Goal: Check status: Check status

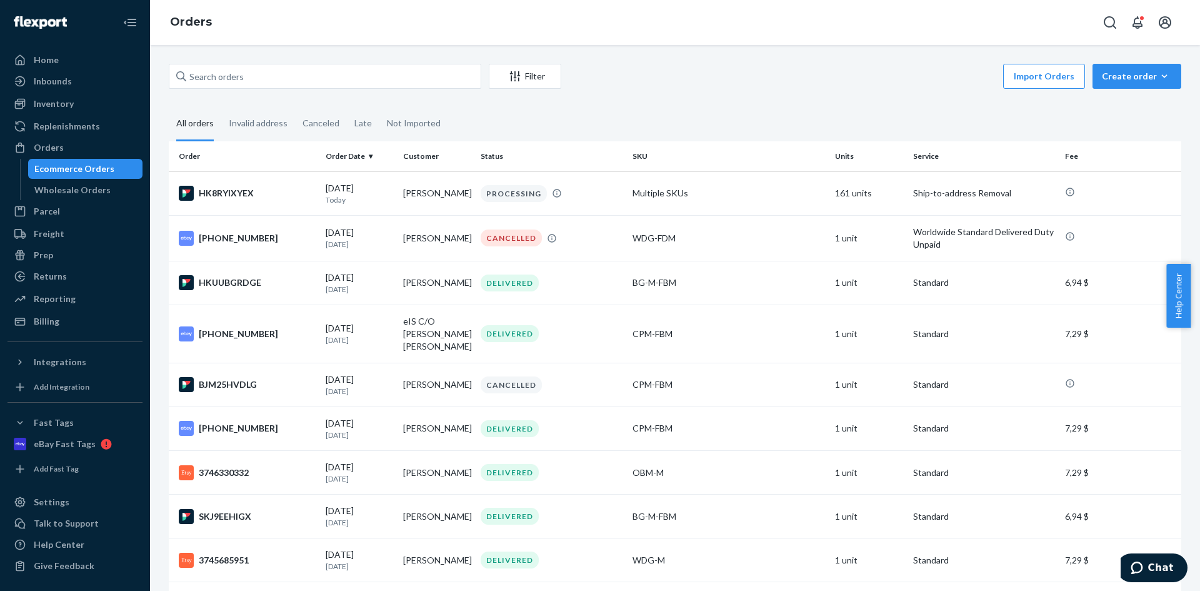
click at [73, 166] on div "Ecommerce Orders" at bounding box center [74, 169] width 80 height 13
click at [509, 195] on div "PROCESSING" at bounding box center [514, 193] width 66 height 17
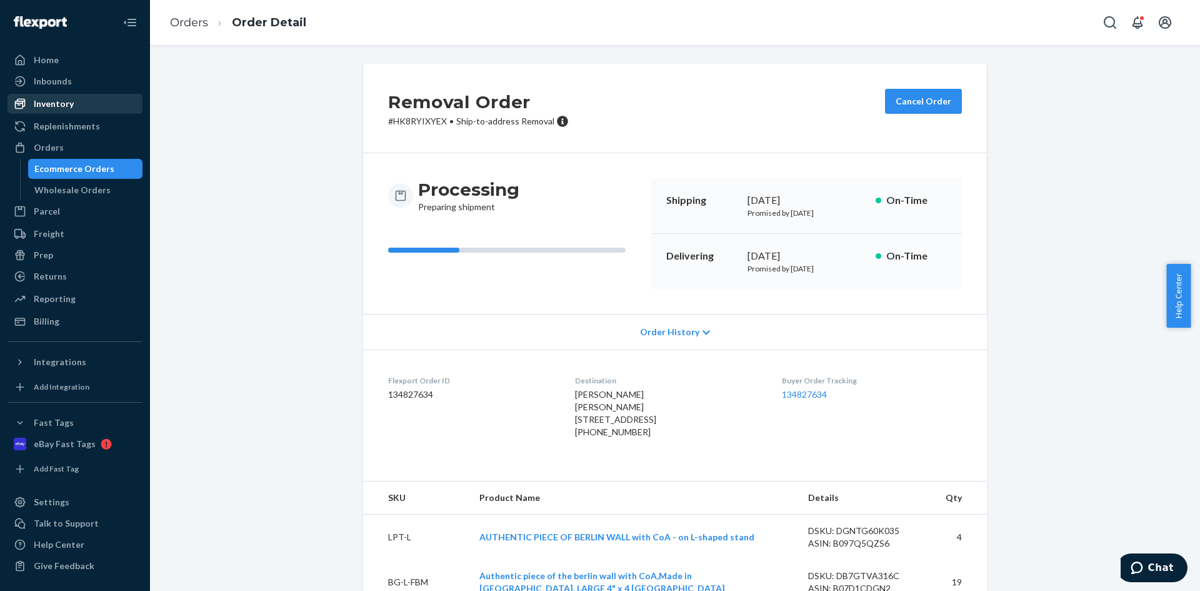
click at [66, 105] on div "Inventory" at bounding box center [54, 104] width 40 height 13
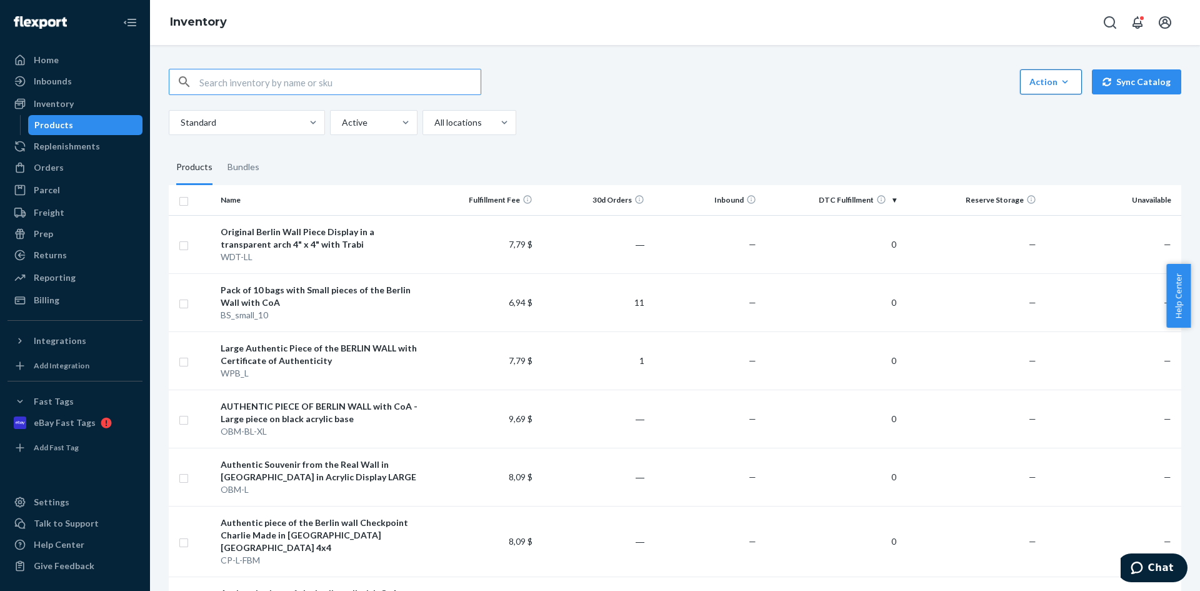
click at [1066, 78] on div "Action" at bounding box center [1051, 82] width 43 height 13
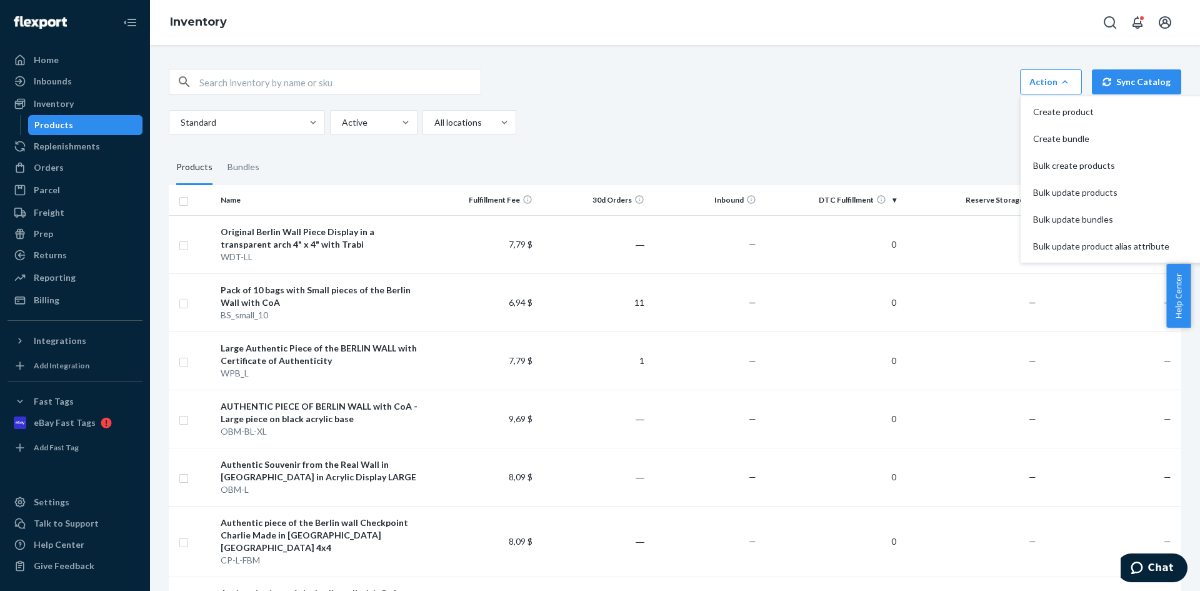
click at [835, 72] on div "Action Create product Create bundle Bulk create products Bulk update products B…" at bounding box center [675, 82] width 1013 height 26
click at [68, 127] on div "Products" at bounding box center [53, 125] width 39 height 13
click at [848, 104] on div "Action Create product Create bundle Bulk create products Bulk update products B…" at bounding box center [675, 102] width 1013 height 66
click at [1063, 83] on icon "button" at bounding box center [1065, 82] width 13 height 13
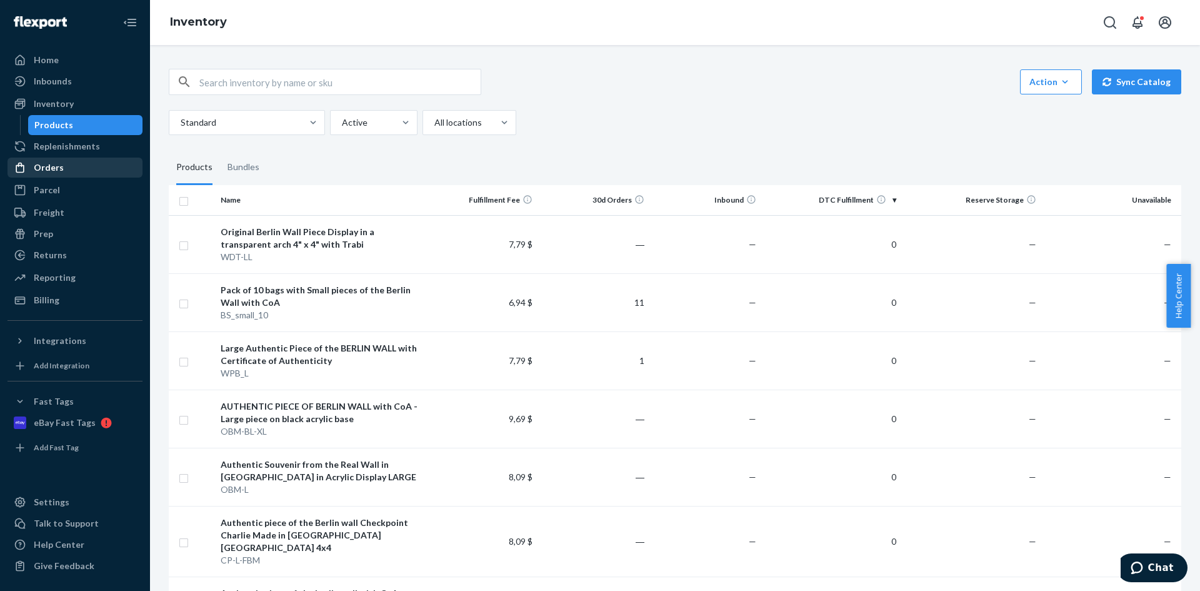
drag, startPoint x: 670, startPoint y: 91, endPoint x: 55, endPoint y: 167, distance: 619.8
click at [53, 165] on div "Orders" at bounding box center [49, 167] width 30 height 13
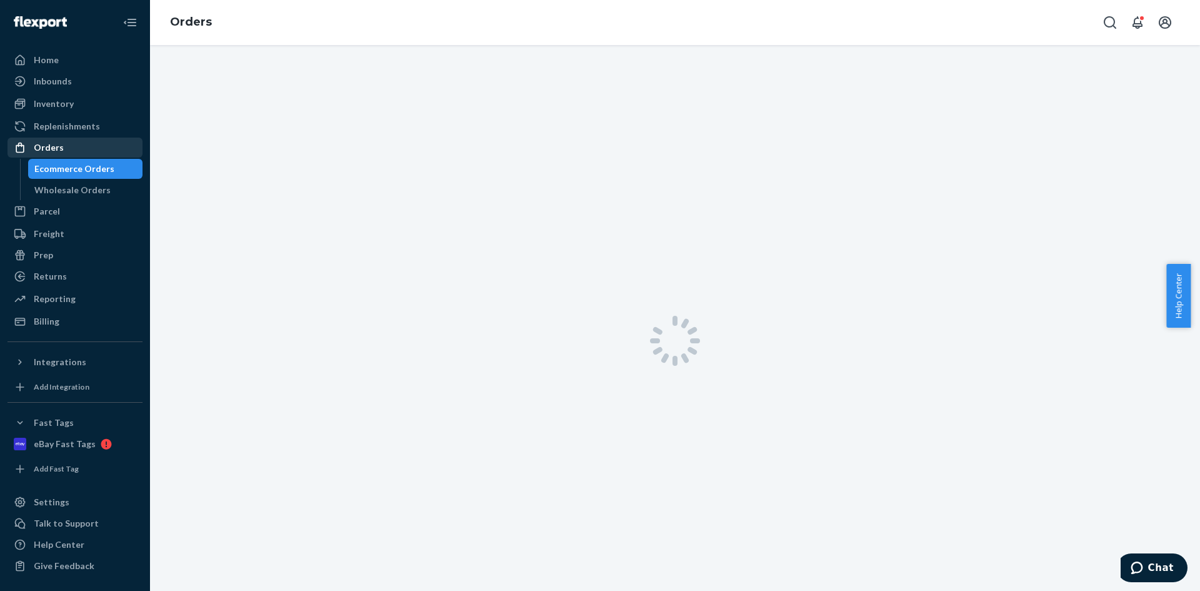
click at [55, 167] on div "Orders Ecommerce Orders Wholesale Orders" at bounding box center [75, 169] width 135 height 63
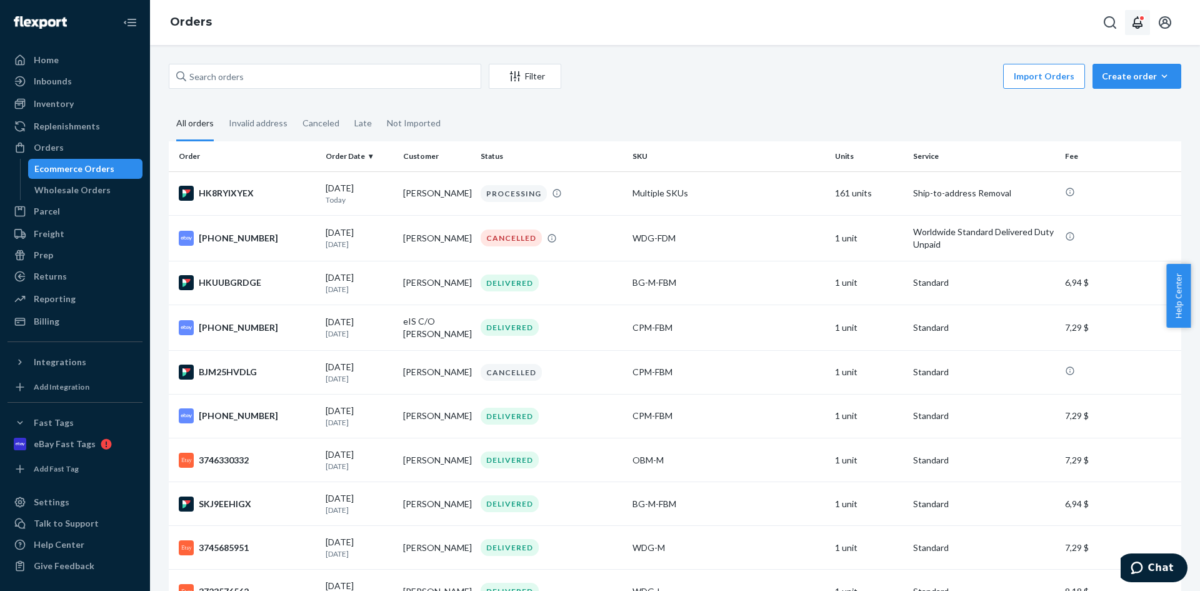
click at [1141, 23] on icon "Open notifications" at bounding box center [1138, 22] width 10 height 13
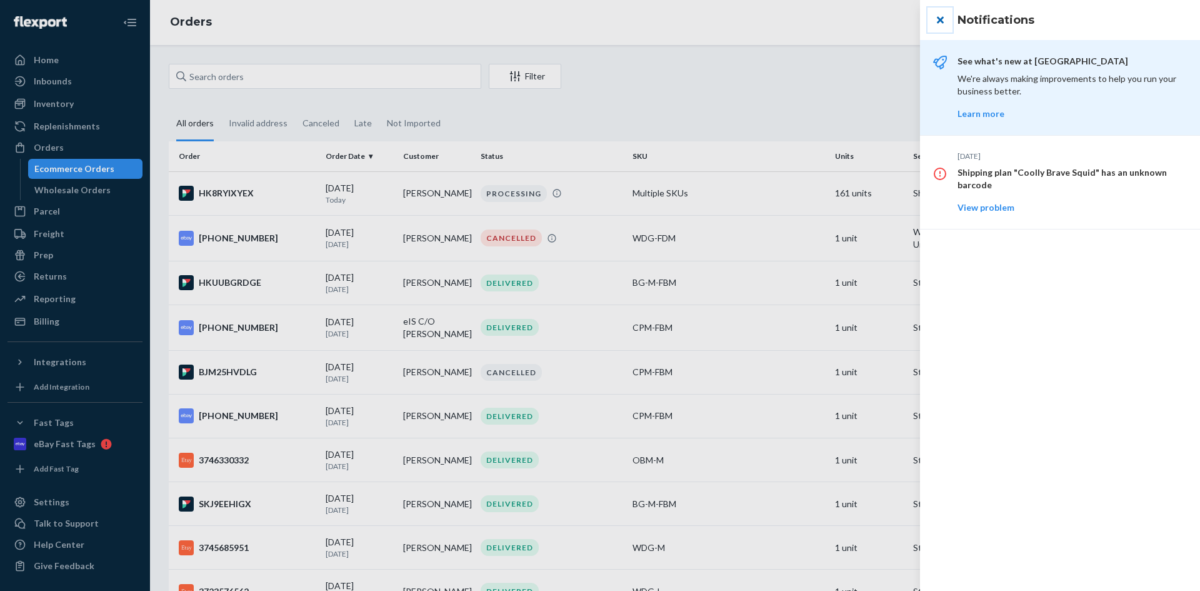
click at [936, 17] on button "close" at bounding box center [940, 20] width 25 height 25
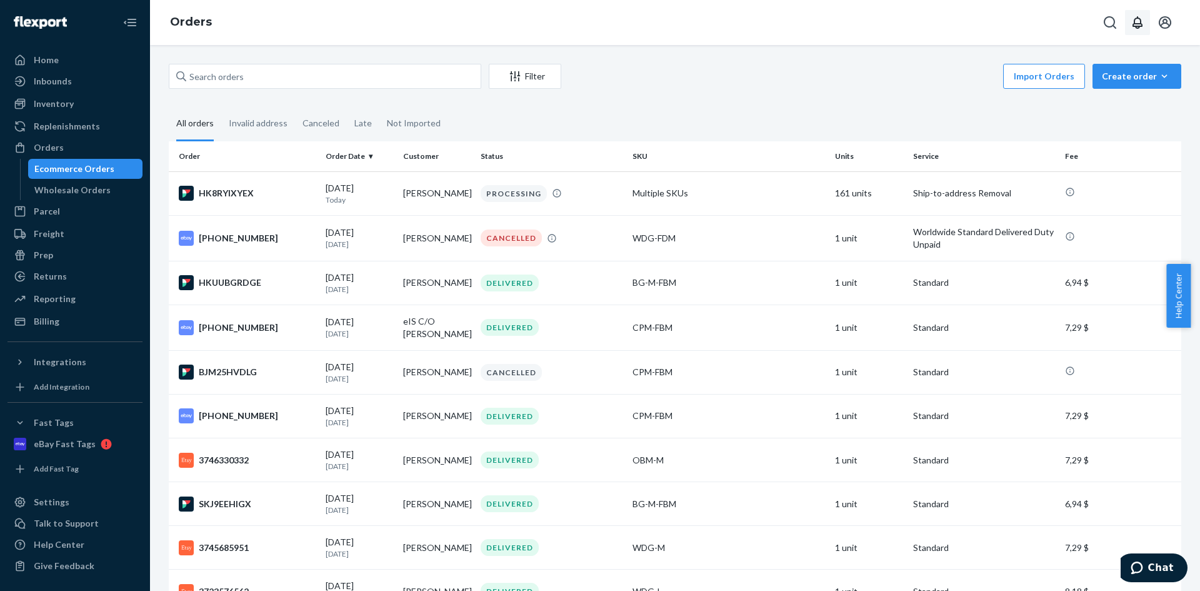
click at [38, 26] on img at bounding box center [40, 22] width 53 height 13
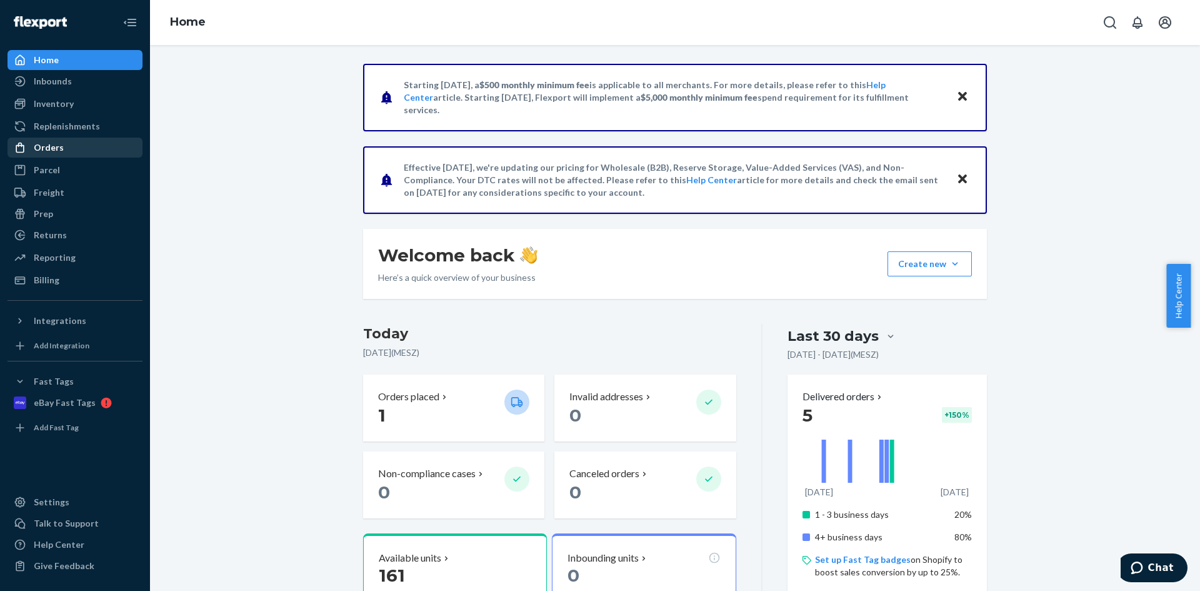
click at [59, 148] on div "Orders" at bounding box center [49, 147] width 30 height 13
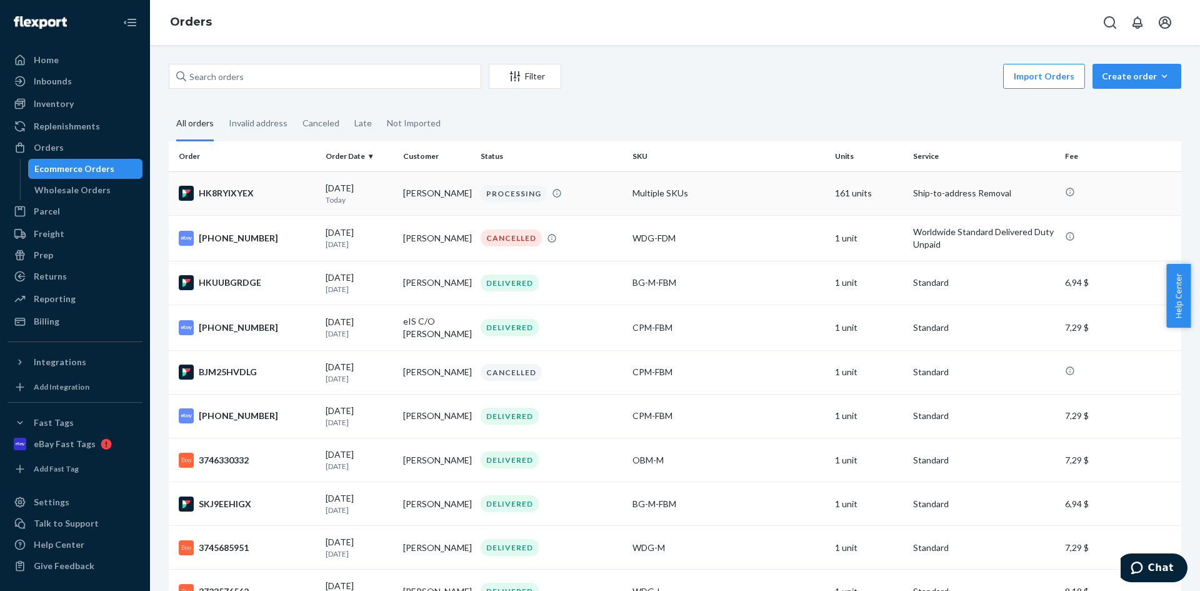
click at [371, 188] on div "[DATE] [DATE]" at bounding box center [360, 193] width 68 height 23
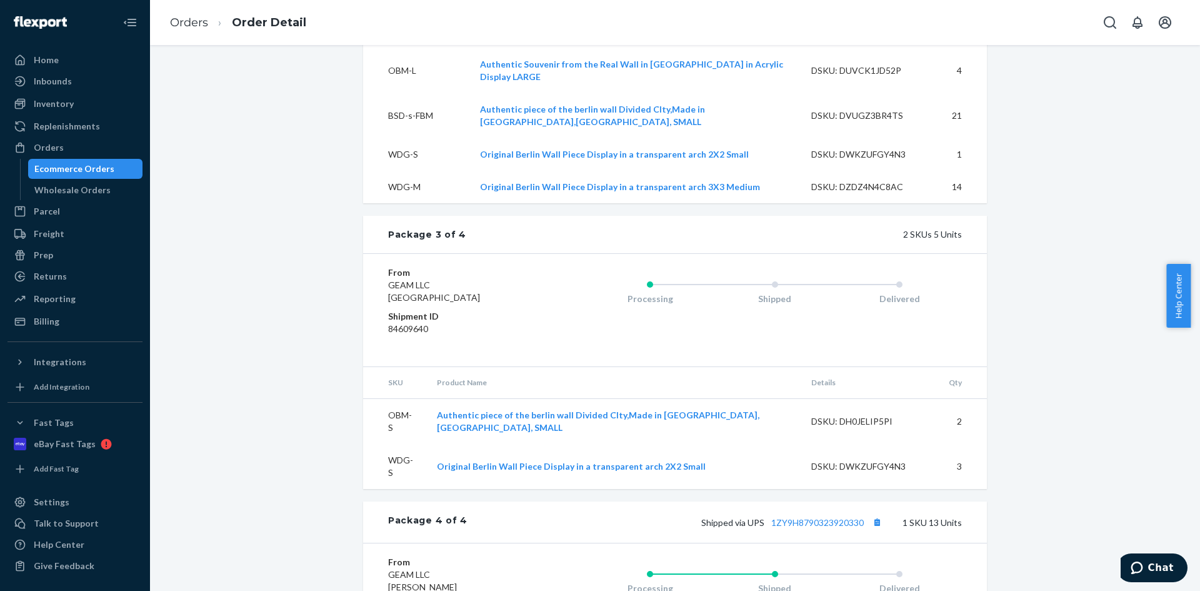
scroll to position [2144, 0]
